Goal: Task Accomplishment & Management: Complete application form

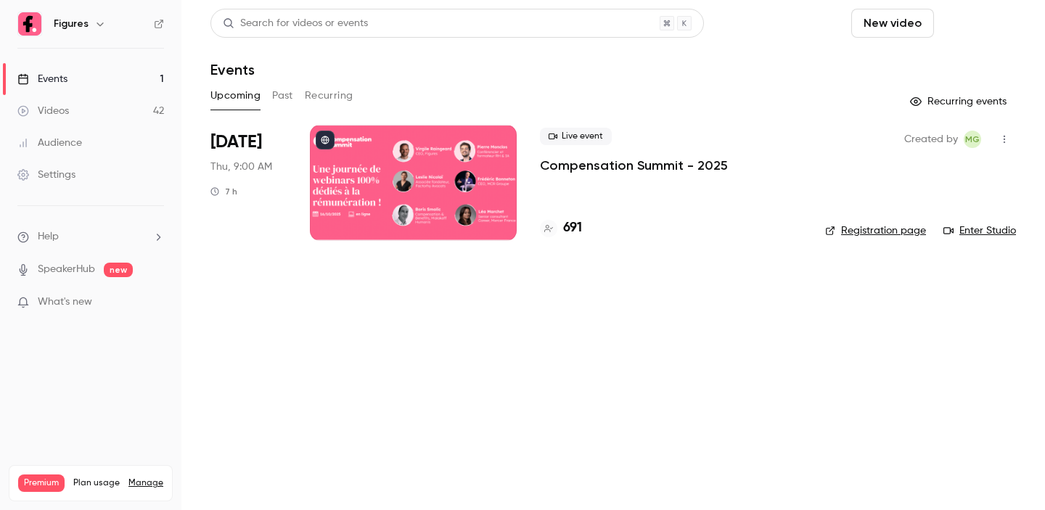
click at [996, 20] on button "Schedule" at bounding box center [978, 23] width 76 height 29
click at [945, 67] on div "One time event" at bounding box center [948, 63] width 110 height 15
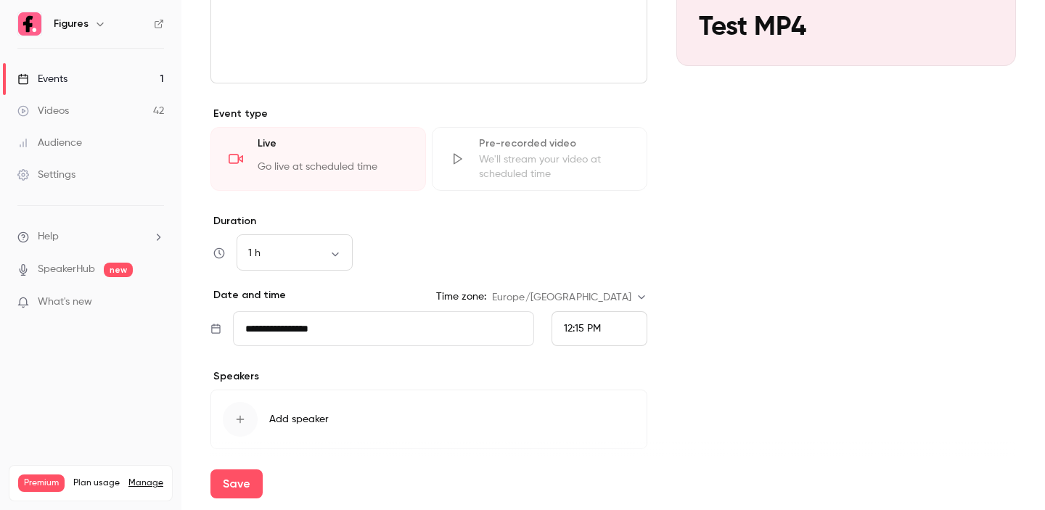
scroll to position [329, 0]
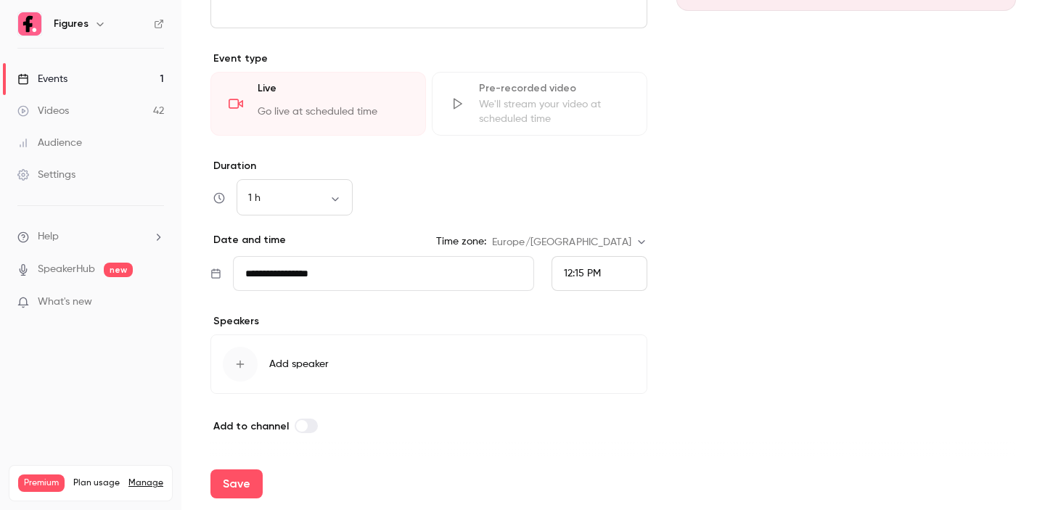
type input "********"
click at [591, 272] on span "12:15 PM" at bounding box center [582, 273] width 37 height 10
click at [589, 187] on li "12:30 PM" at bounding box center [599, 179] width 94 height 38
click at [596, 282] on div "12:30 PM" at bounding box center [599, 273] width 96 height 35
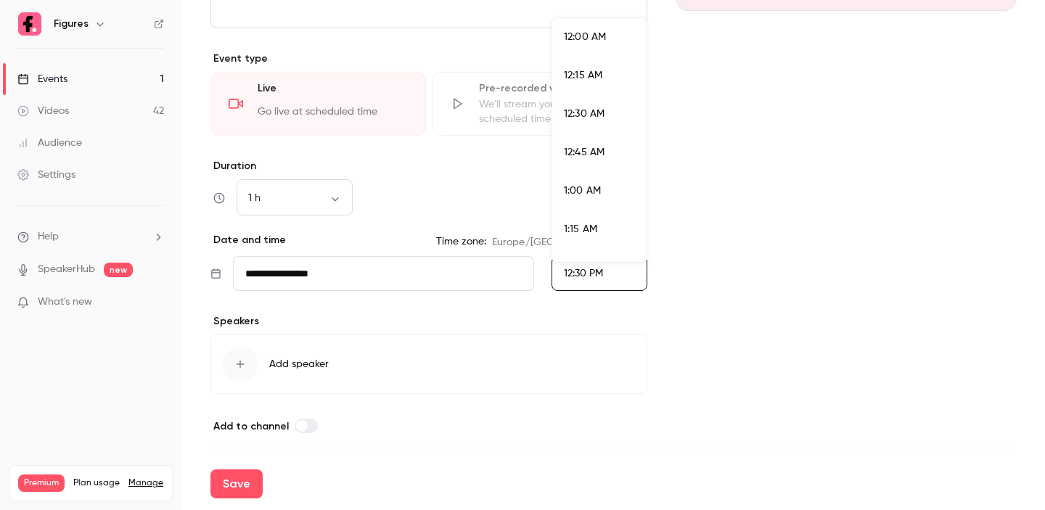
scroll to position [1820, 0]
click at [598, 87] on li "12:15 PM" at bounding box center [599, 102] width 94 height 38
click at [730, 166] on div "Cover image Figures [DATE] 12:15 PM Test MP4" at bounding box center [846, 118] width 340 height 633
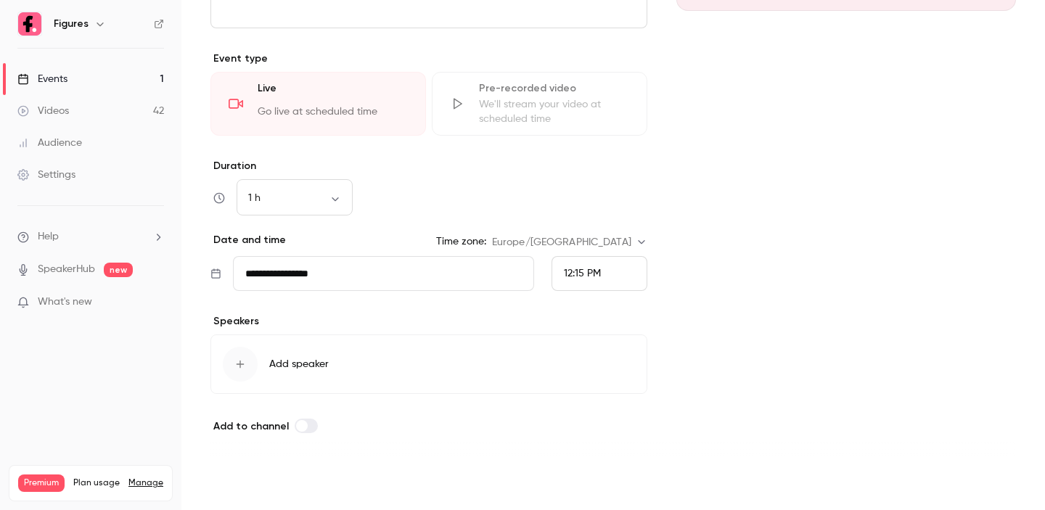
click at [234, 497] on button "Save" at bounding box center [236, 483] width 52 height 29
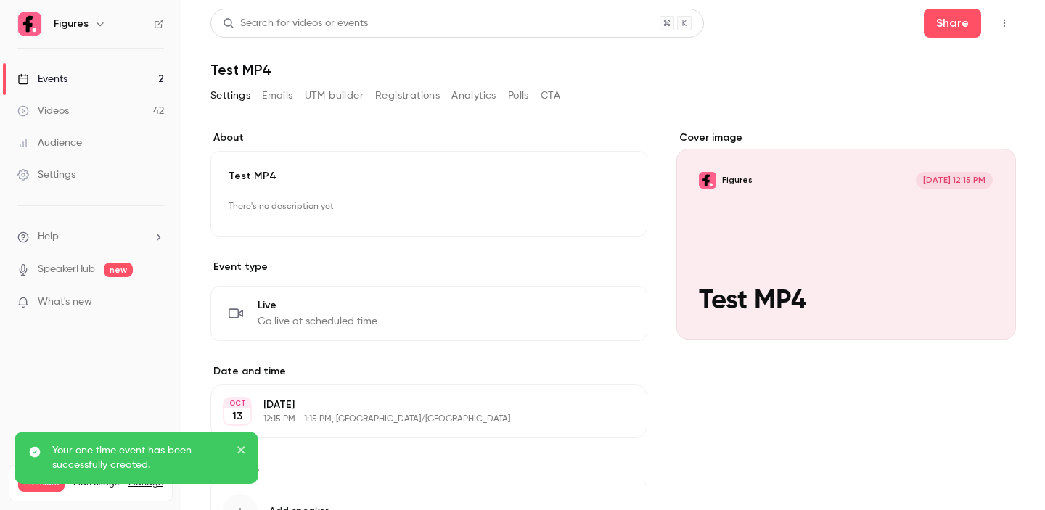
click at [73, 82] on link "Events 2" at bounding box center [90, 79] width 181 height 32
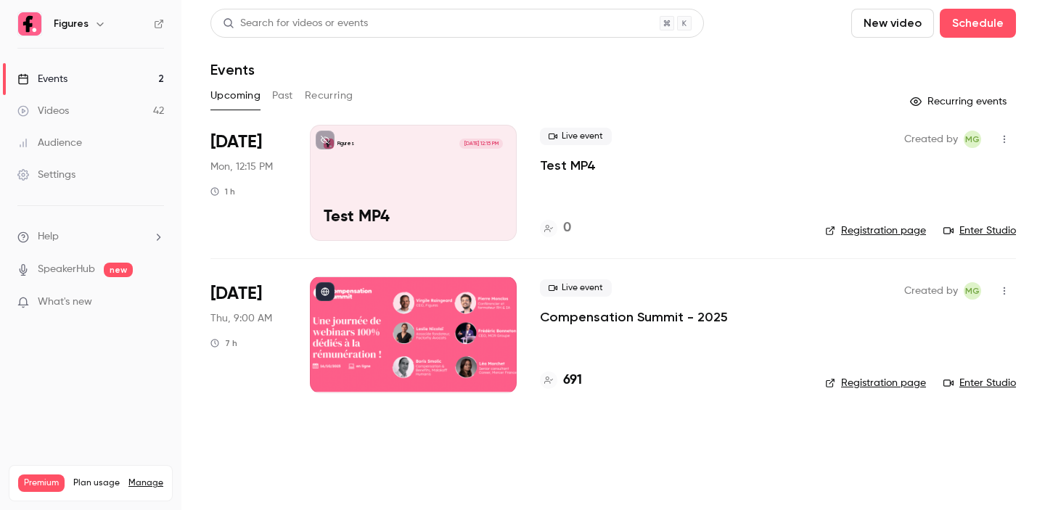
click at [897, 231] on link "Registration page" at bounding box center [875, 230] width 101 height 15
click at [977, 229] on link "Enter Studio" at bounding box center [979, 230] width 73 height 15
click at [585, 165] on p "Test MP4" at bounding box center [568, 165] width 56 height 17
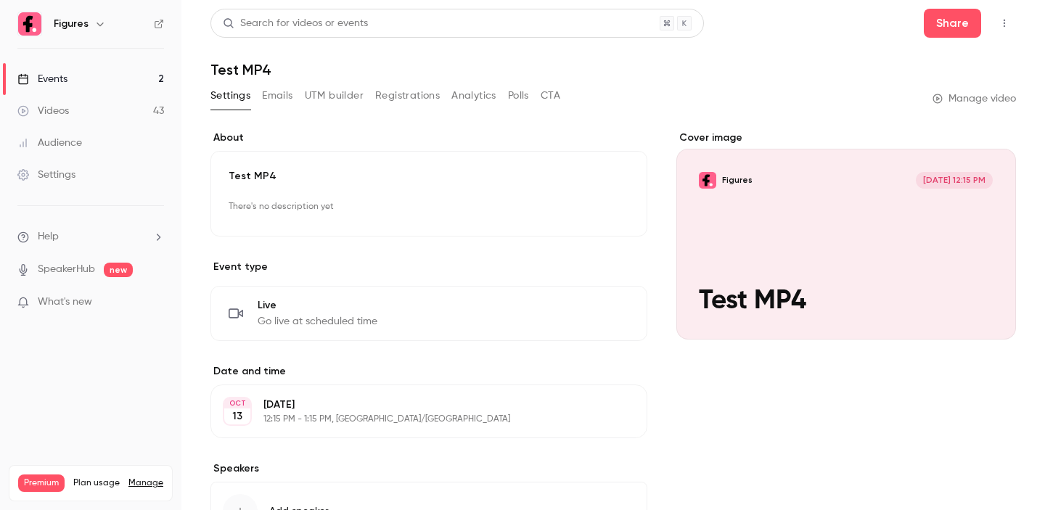
click at [1006, 24] on icon "button" at bounding box center [1004, 23] width 12 height 10
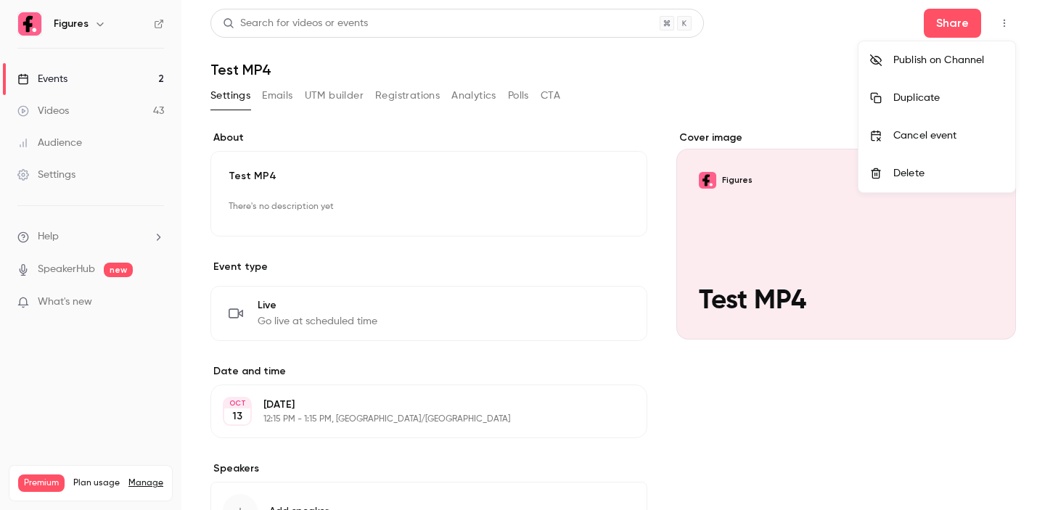
click at [914, 176] on div "Delete" at bounding box center [948, 173] width 110 height 15
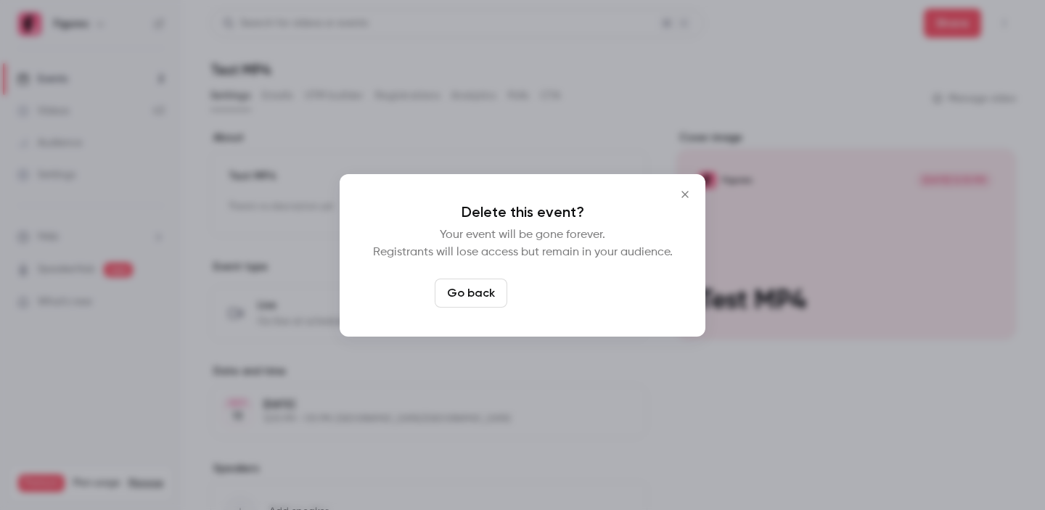
click at [584, 288] on button "Delete event" at bounding box center [561, 293] width 97 height 29
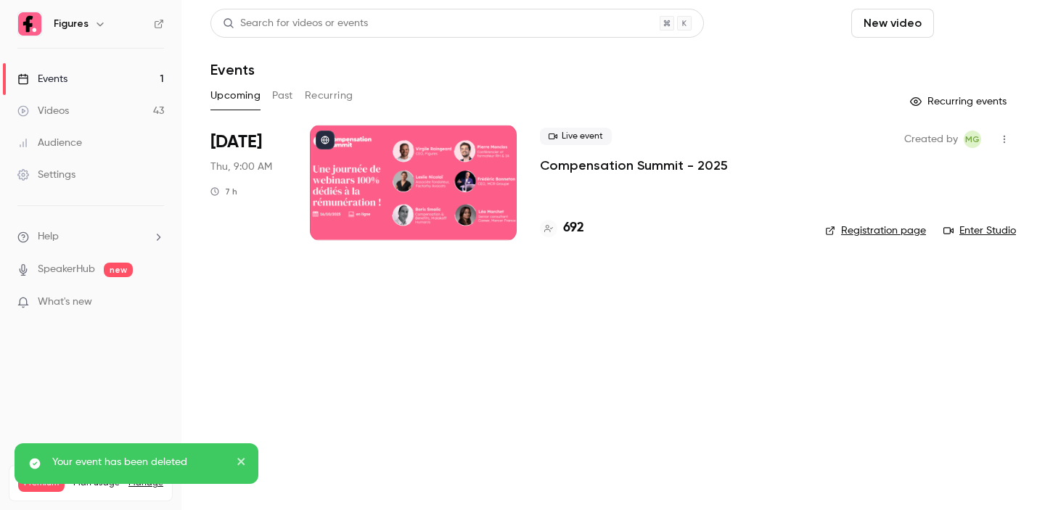
click at [980, 27] on button "Schedule" at bounding box center [978, 23] width 76 height 29
click at [922, 71] on li "One time event" at bounding box center [936, 63] width 157 height 38
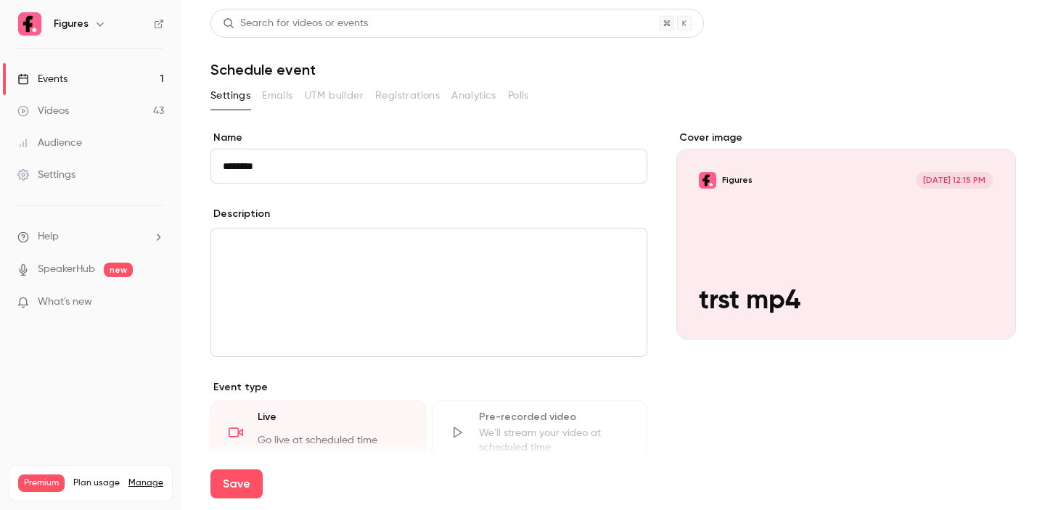
click at [229, 166] on input "********" at bounding box center [428, 166] width 437 height 35
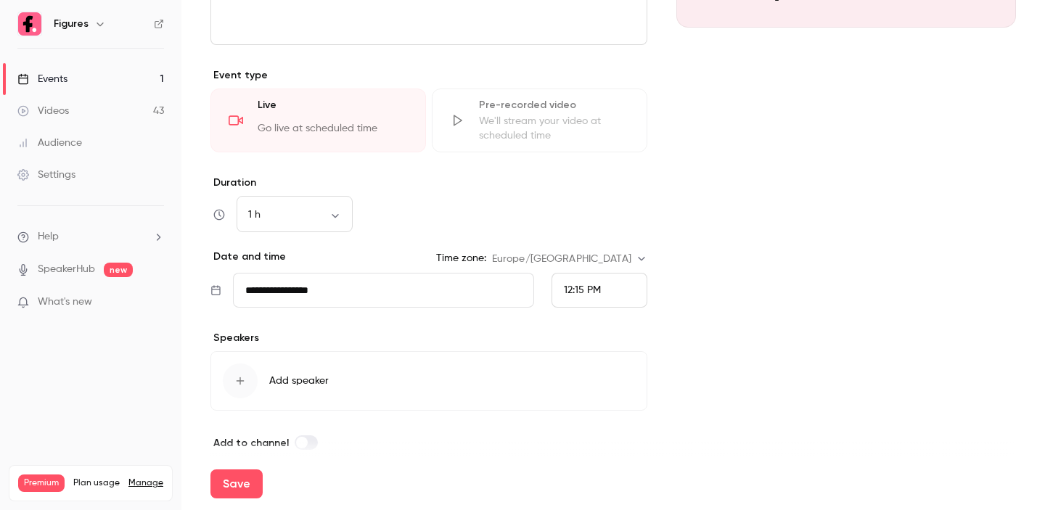
scroll to position [314, 0]
type input "********"
click at [238, 478] on button "Save" at bounding box center [236, 483] width 52 height 29
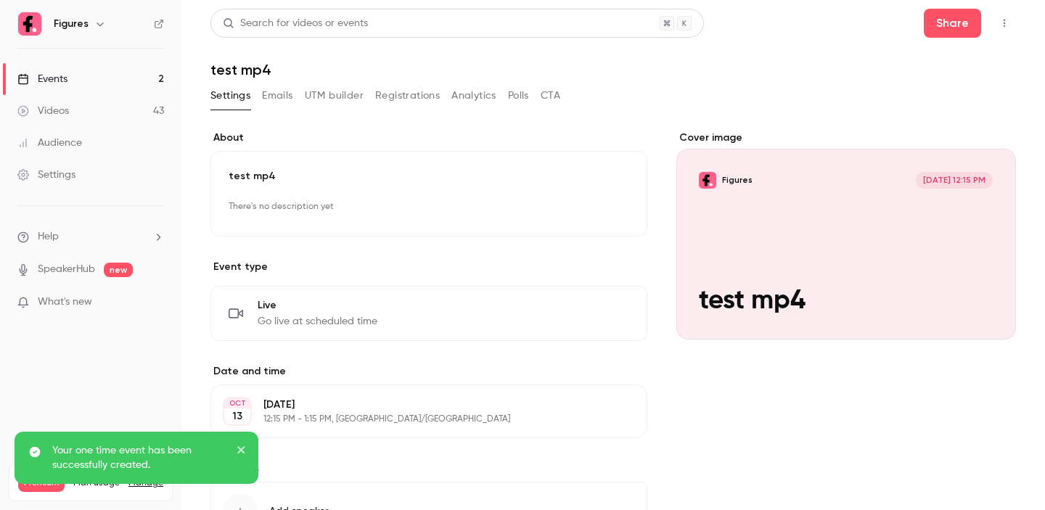
scroll to position [4, 0]
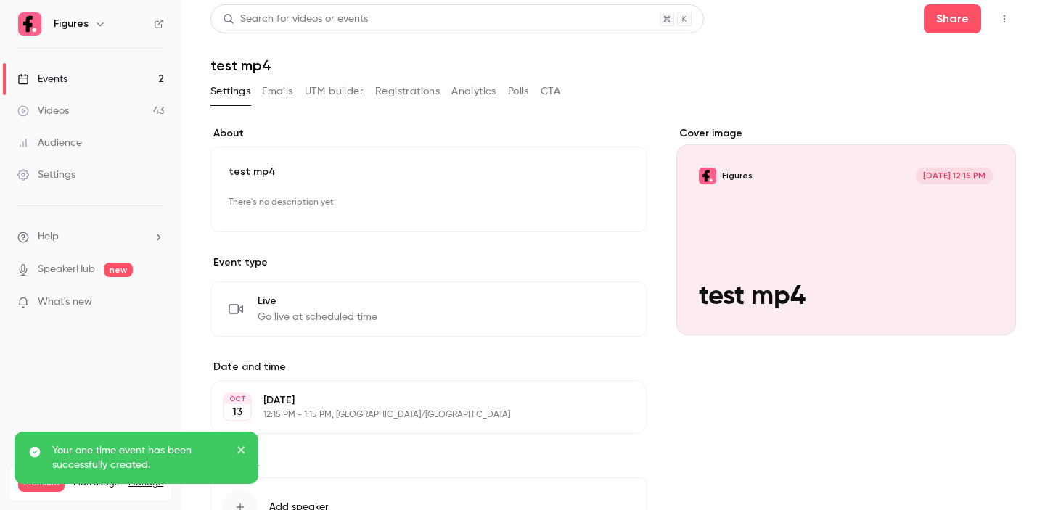
click at [89, 90] on link "Events 2" at bounding box center [90, 79] width 181 height 32
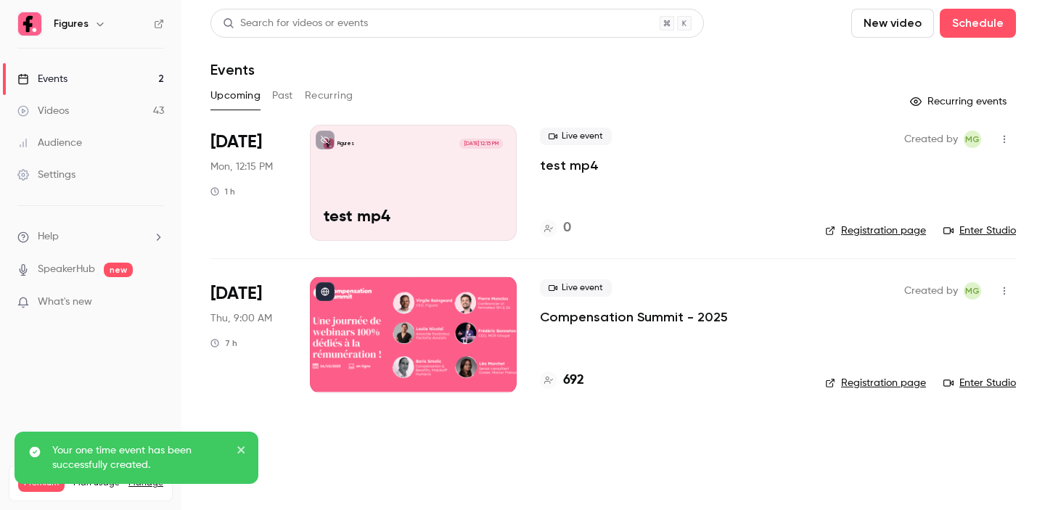
click at [588, 168] on p "test mp4" at bounding box center [569, 165] width 59 height 17
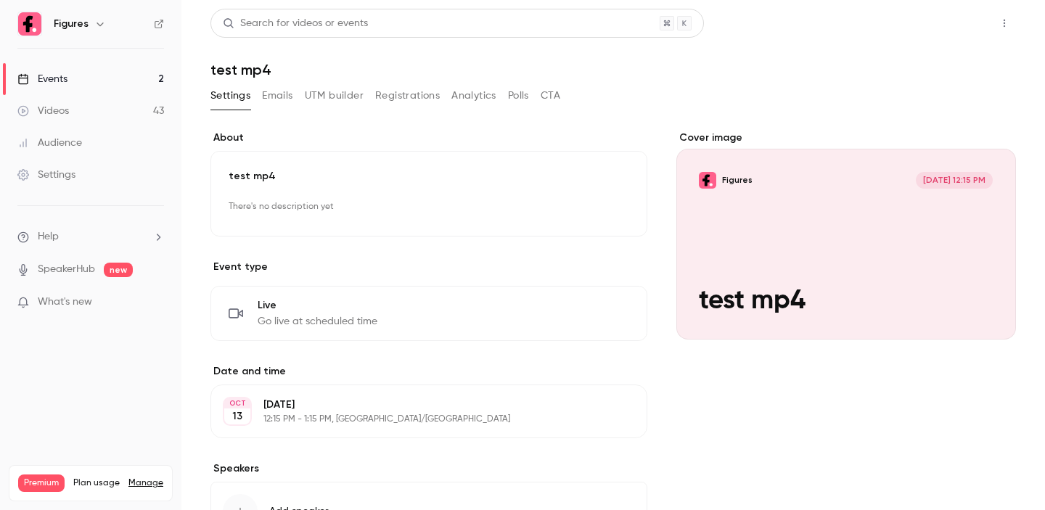
click at [939, 27] on button "Share" at bounding box center [952, 23] width 57 height 29
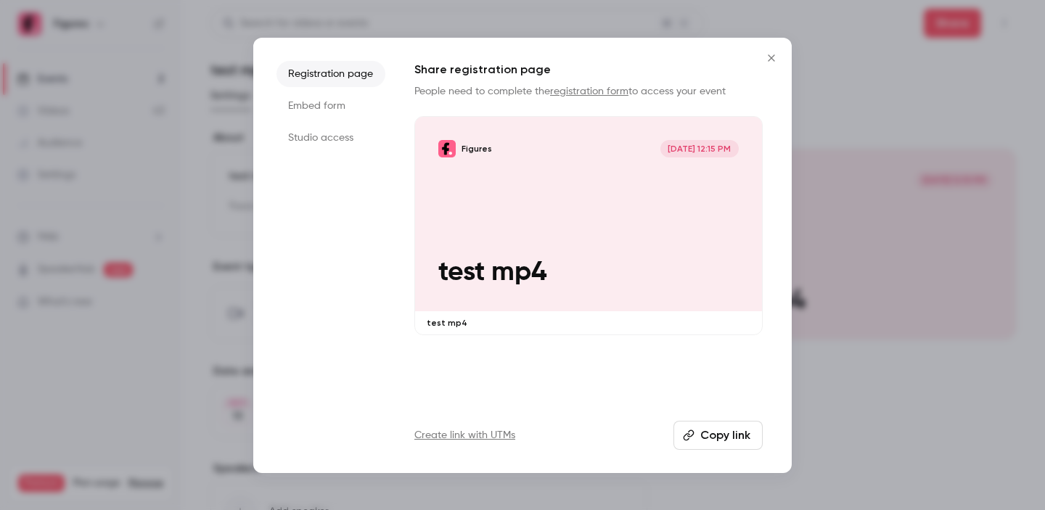
click at [321, 136] on li "Studio access" at bounding box center [330, 138] width 109 height 26
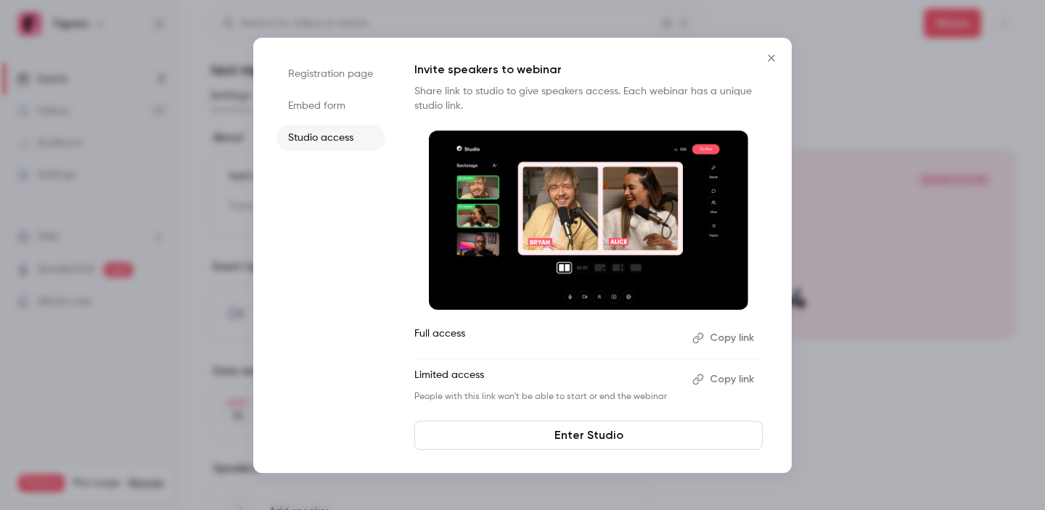
click at [716, 331] on button "Copy link" at bounding box center [724, 338] width 76 height 23
click at [565, 440] on link "Enter Studio" at bounding box center [588, 435] width 348 height 29
